Goal: Task Accomplishment & Management: Use online tool/utility

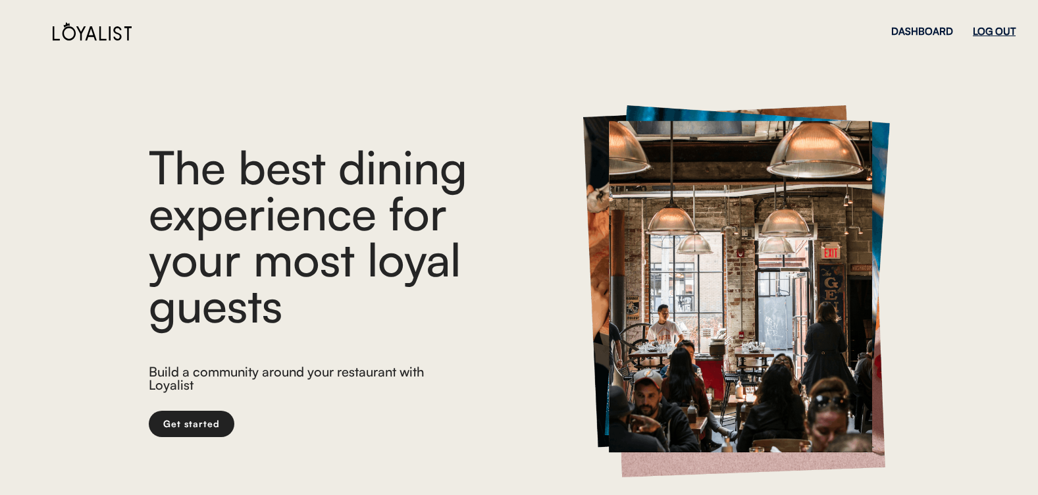
click at [994, 27] on div "LOG OUT" at bounding box center [993, 31] width 43 height 10
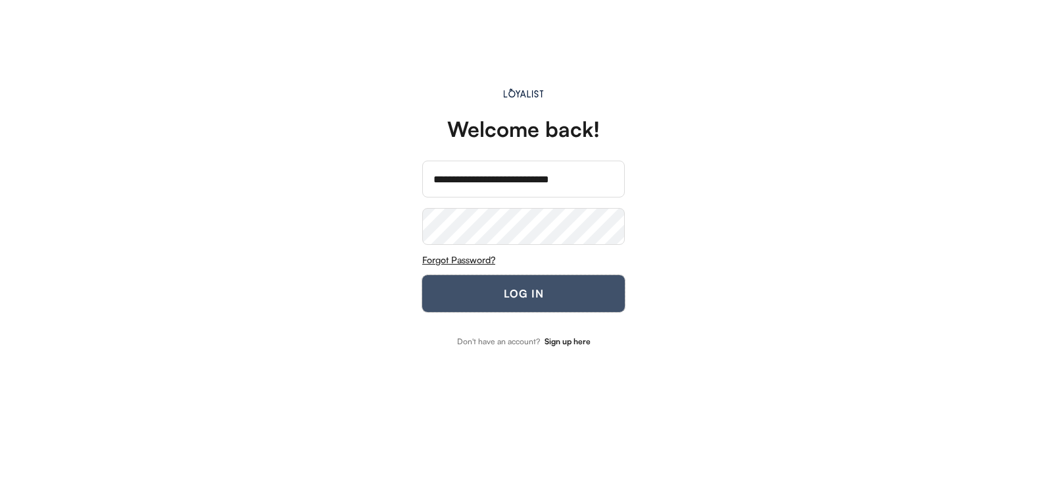
click at [532, 291] on button "LOG IN" at bounding box center [523, 293] width 203 height 37
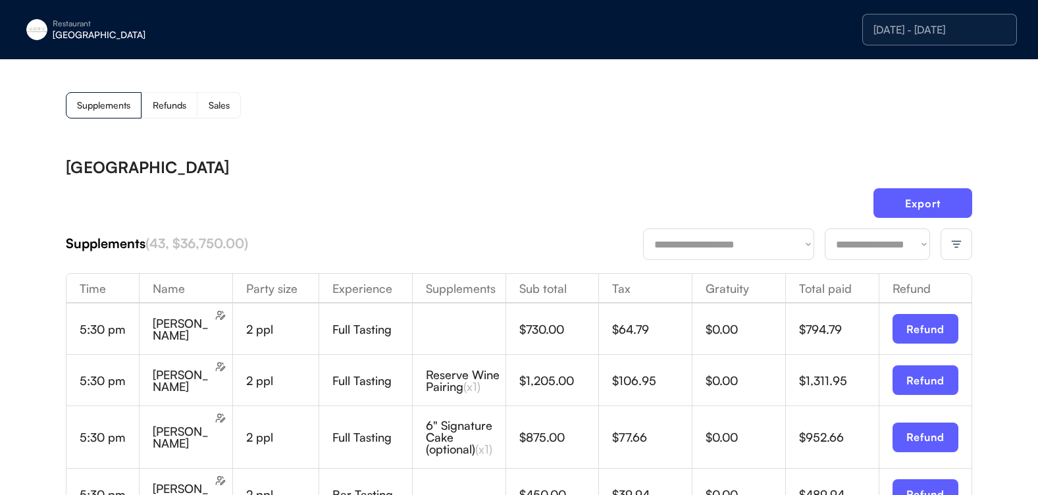
click at [968, 241] on div at bounding box center [956, 244] width 32 height 32
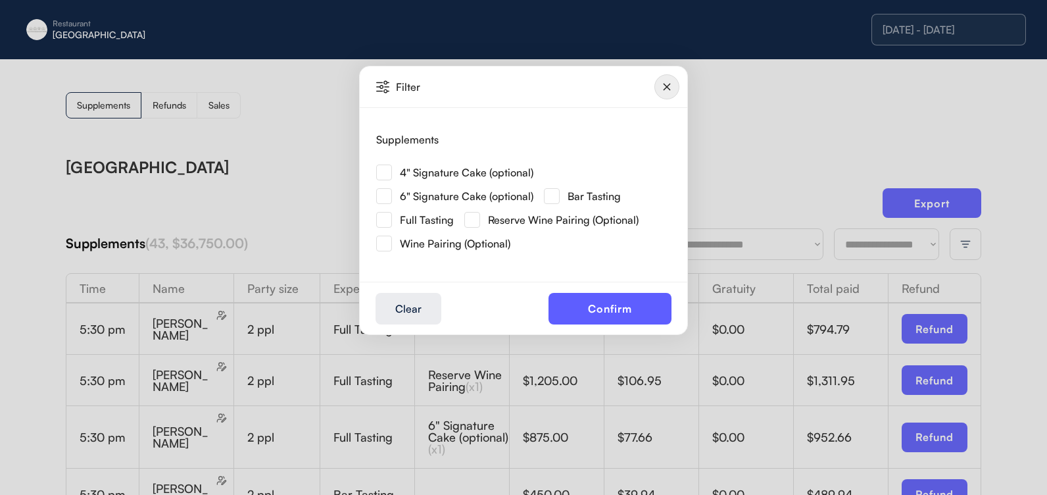
click at [387, 170] on img at bounding box center [384, 172] width 16 height 16
click at [650, 319] on button "Confirm" at bounding box center [610, 309] width 123 height 32
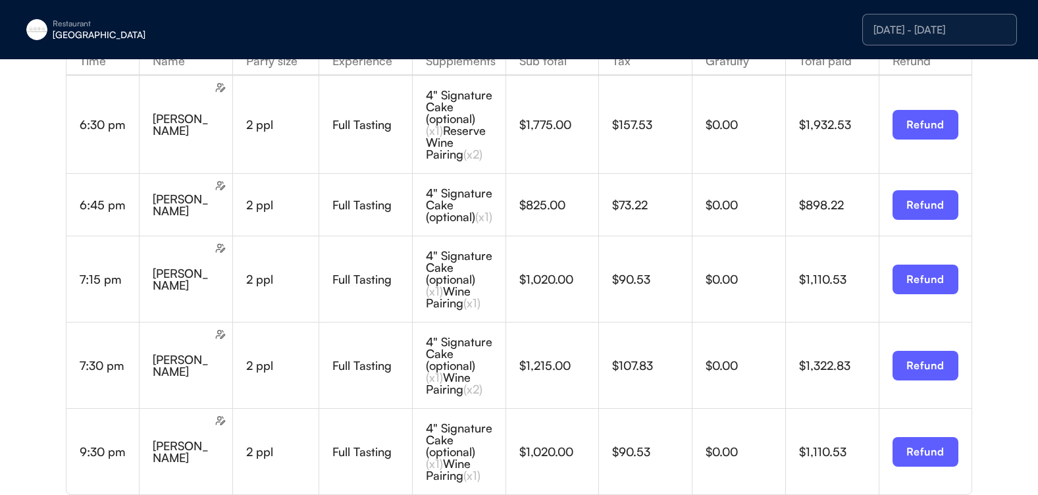
scroll to position [197, 0]
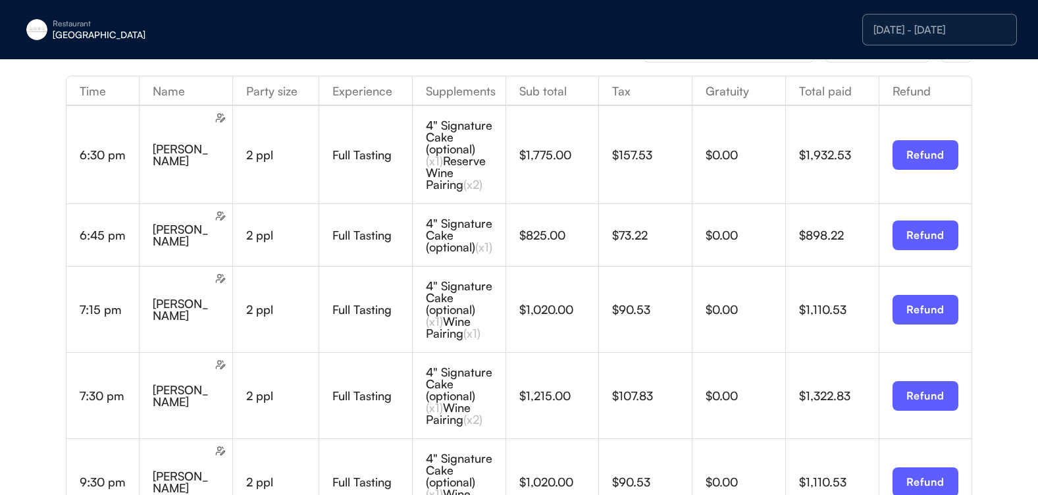
click at [941, 34] on div "[DATE] - [DATE]" at bounding box center [939, 29] width 132 height 11
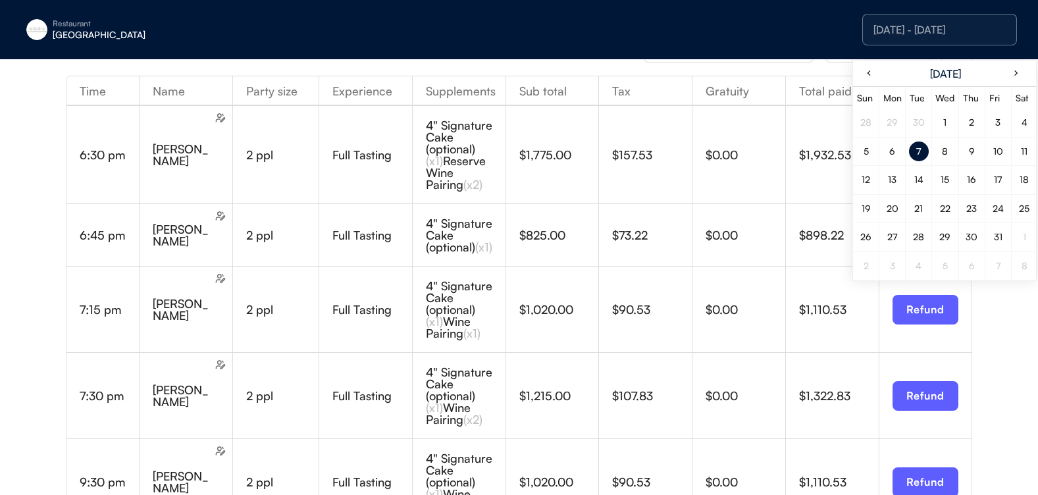
click at [941, 147] on div "8" at bounding box center [944, 151] width 6 height 9
click at [951, 153] on div "8" at bounding box center [945, 151] width 20 height 20
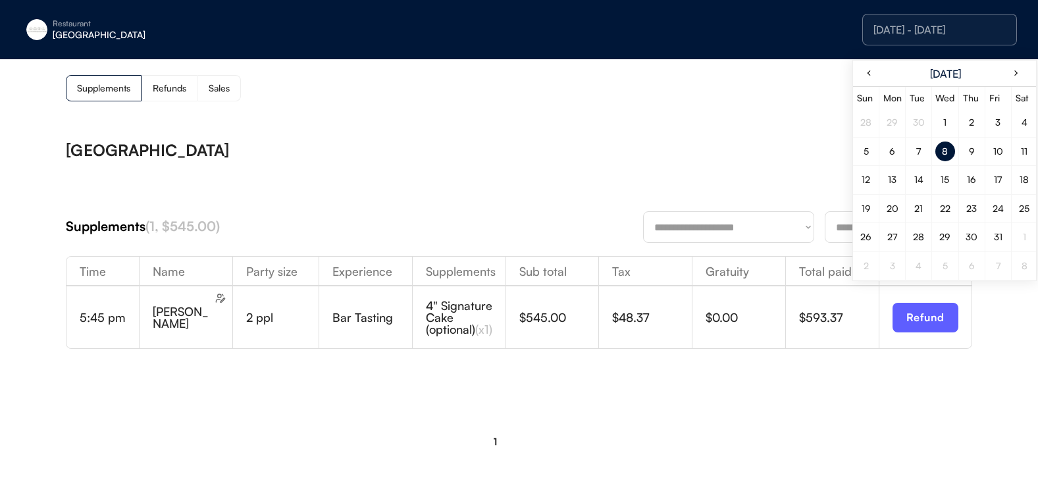
click at [472, 186] on div "Export" at bounding box center [519, 191] width 906 height 40
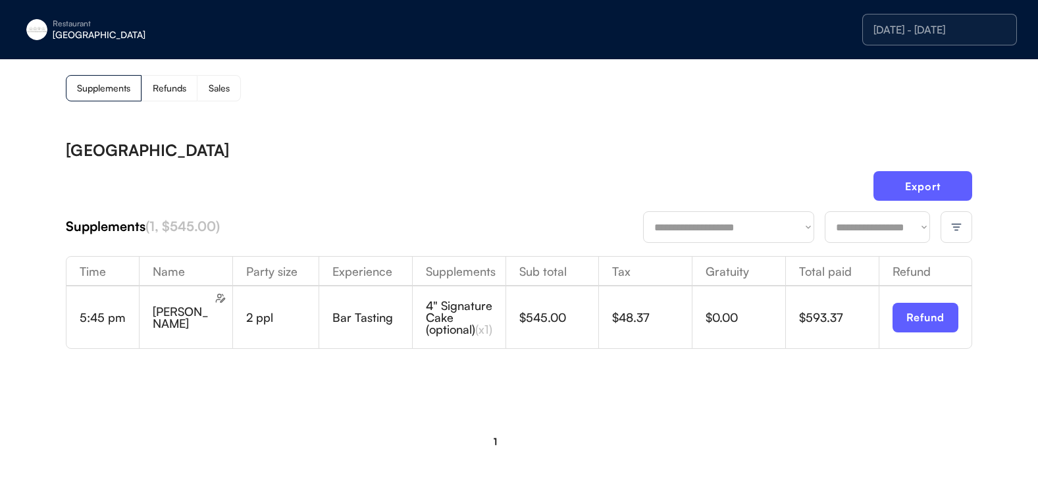
click at [952, 227] on img at bounding box center [956, 227] width 12 height 12
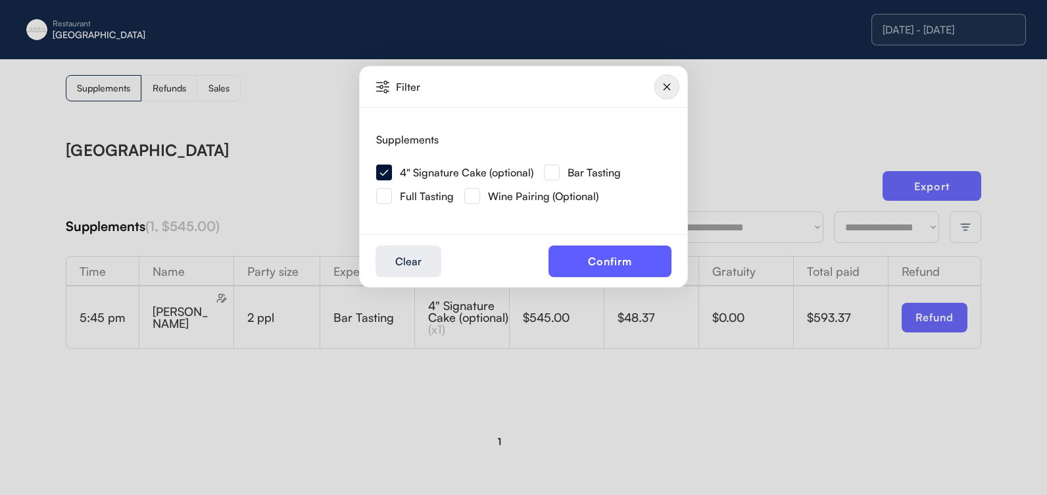
click at [661, 88] on img at bounding box center [667, 86] width 25 height 25
